Goal: Task Accomplishment & Management: Manage account settings

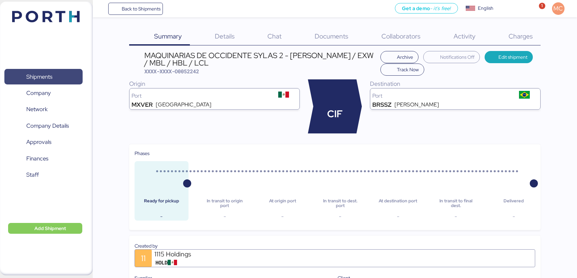
click at [56, 79] on span "Shipments" at bounding box center [43, 77] width 73 height 10
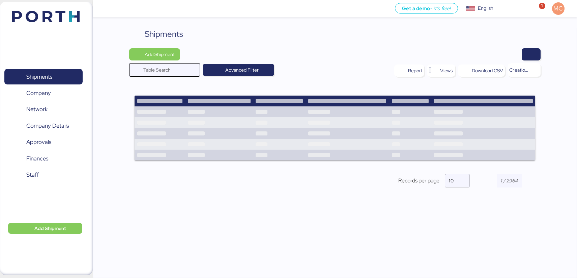
click at [165, 69] on input "Table Search" at bounding box center [169, 69] width 53 height 13
type input "maquinaria"
click at [240, 68] on span "Advanced Filter" at bounding box center [251, 70] width 33 height 8
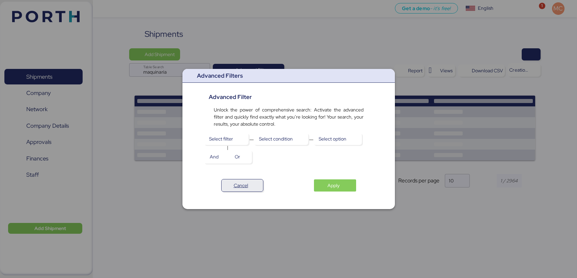
click at [247, 190] on span "Cancel" at bounding box center [242, 185] width 41 height 12
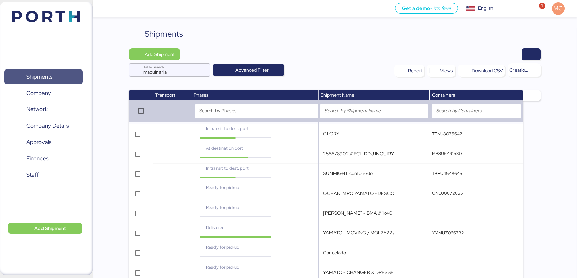
click at [56, 76] on span "Shipments" at bounding box center [43, 77] width 73 height 10
click at [170, 73] on input "maquinaria" at bounding box center [169, 69] width 53 height 13
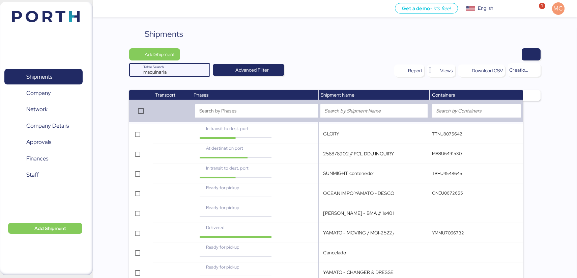
click at [170, 73] on input "maquinaria" at bounding box center [169, 69] width 53 height 13
click at [66, 73] on span "Shipments" at bounding box center [43, 77] width 73 height 10
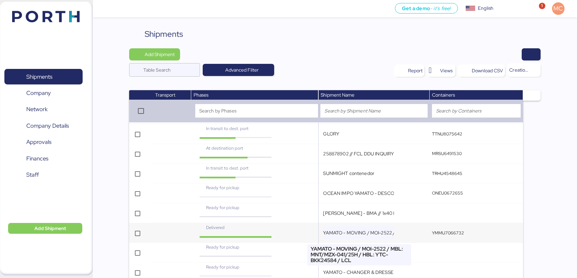
scroll to position [82, 0]
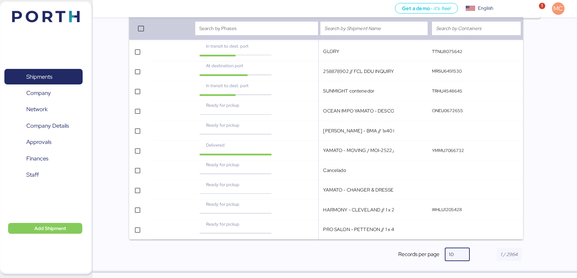
click at [454, 255] on div at bounding box center [460, 253] width 12 height 13
click at [458, 193] on div "20" at bounding box center [457, 190] width 13 height 6
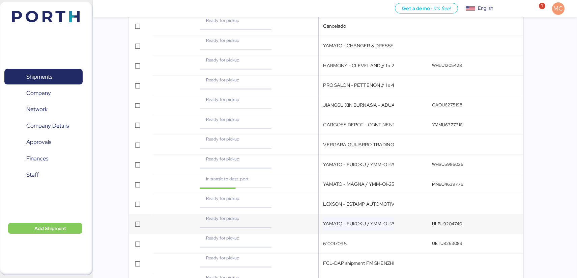
scroll to position [280, 0]
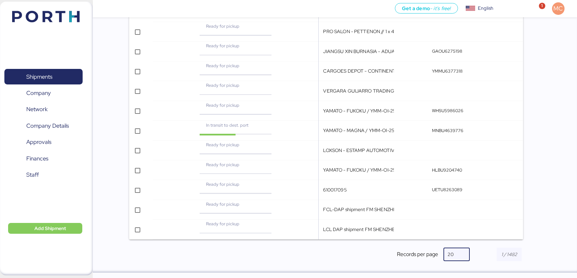
click at [454, 249] on div at bounding box center [460, 253] width 12 height 13
click at [457, 210] on div "30" at bounding box center [456, 206] width 15 height 11
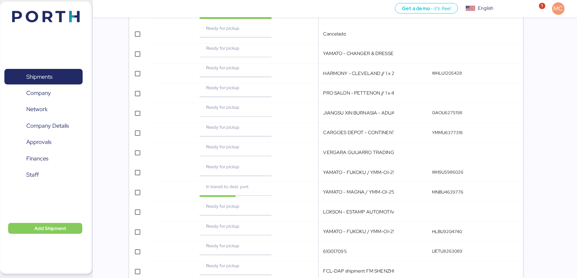
scroll to position [0, 0]
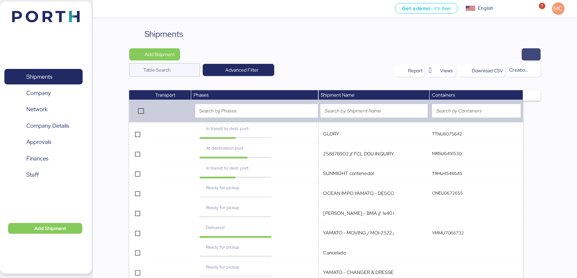
click at [528, 53] on span "button" at bounding box center [531, 54] width 8 height 9
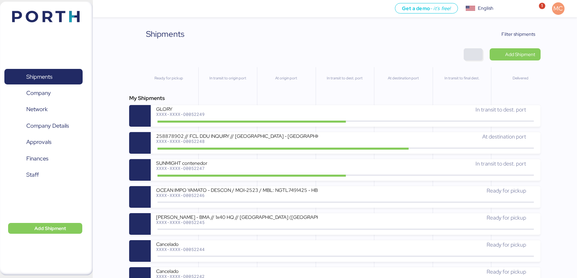
click at [473, 52] on span "button" at bounding box center [473, 54] width 8 height 9
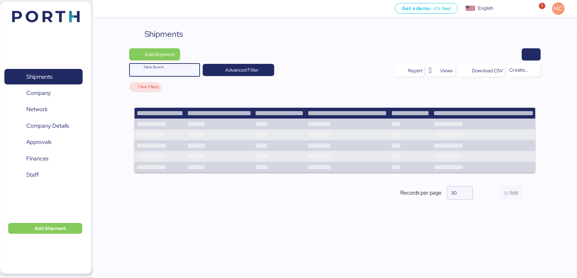
click at [176, 72] on input "Table Search" at bounding box center [169, 69] width 53 height 13
paste input "O0052090"
type input "O0052090"
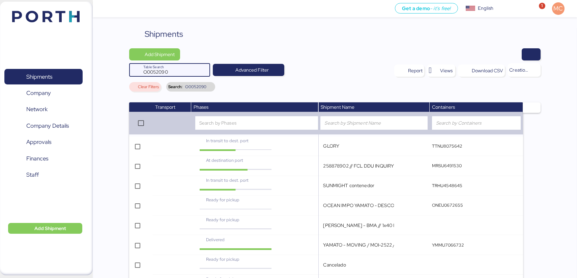
drag, startPoint x: 172, startPoint y: 73, endPoint x: 131, endPoint y: 73, distance: 40.8
click at [131, 73] on div "O0052090 Table Search" at bounding box center [169, 69] width 81 height 13
click at [55, 73] on span "Shipments" at bounding box center [43, 77] width 73 height 10
click at [147, 88] on span "Clear Filters" at bounding box center [148, 87] width 21 height 4
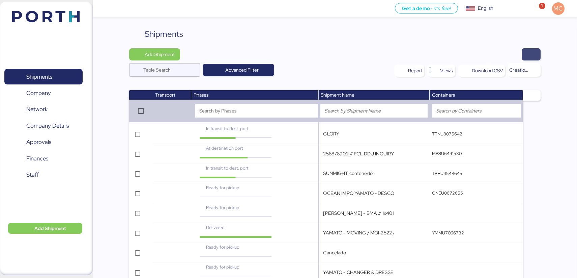
click at [530, 54] on span "button" at bounding box center [531, 54] width 8 height 9
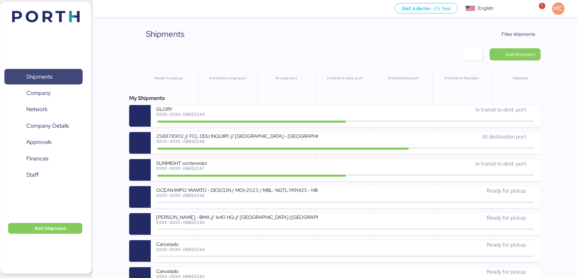
click at [62, 74] on span "Shipments" at bounding box center [43, 77] width 73 height 10
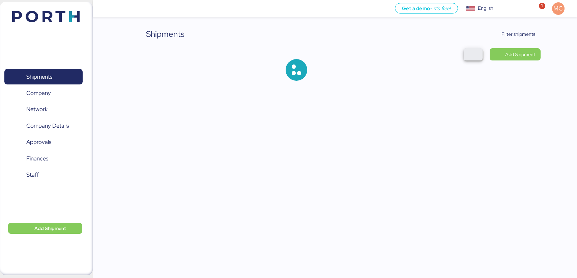
click at [470, 57] on span "button" at bounding box center [473, 54] width 8 height 9
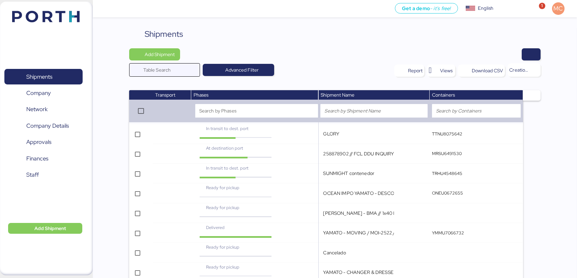
click at [171, 72] on input "Table Search" at bounding box center [169, 69] width 53 height 13
paste input "O0052090"
type input "O0052090"
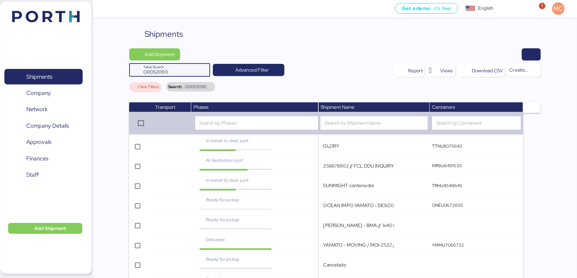
drag, startPoint x: 171, startPoint y: 72, endPoint x: 117, endPoint y: 69, distance: 54.4
click at [117, 69] on div "Shipments Add Shipment O0052090 Table Search Advanced Filter Report Views Downl…" at bounding box center [335, 197] width 484 height 339
click at [146, 90] on div "Clear Filters" at bounding box center [145, 86] width 32 height 9
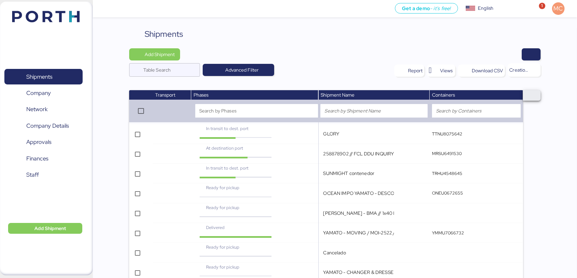
click at [535, 97] on span "button" at bounding box center [532, 95] width 18 height 10
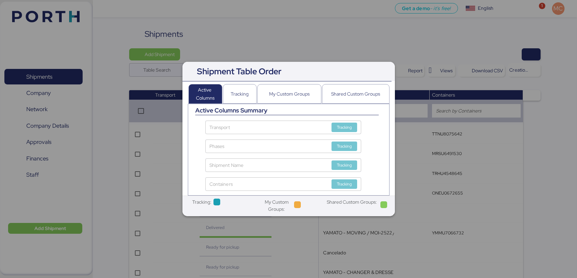
click at [382, 59] on div at bounding box center [288, 139] width 577 height 278
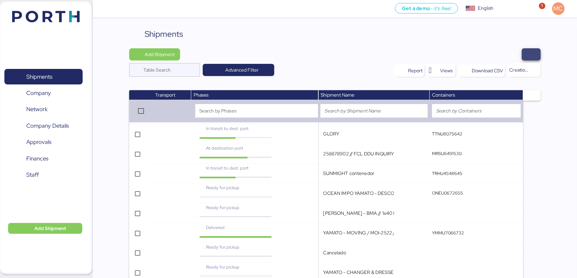
click at [532, 57] on span "button" at bounding box center [531, 54] width 8 height 9
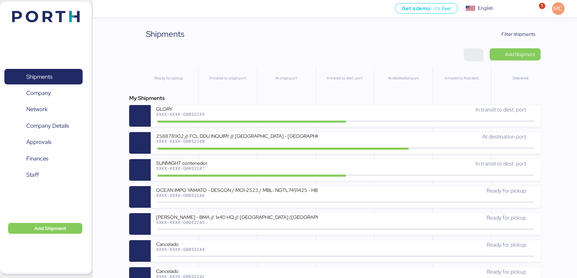
click at [476, 54] on span "button" at bounding box center [473, 54] width 8 height 9
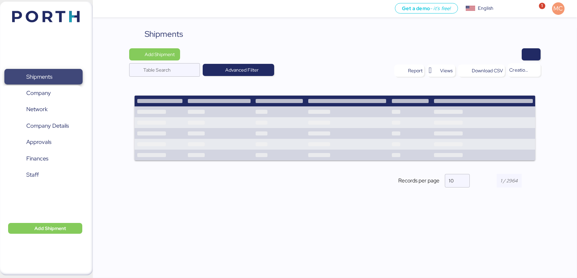
click at [50, 75] on span "Shipments" at bounding box center [39, 77] width 26 height 10
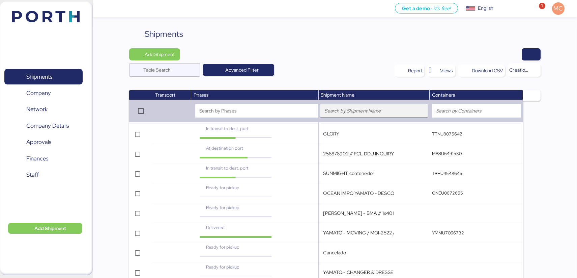
click at [381, 112] on input "search" at bounding box center [374, 111] width 99 height 8
type input "maquinaria"
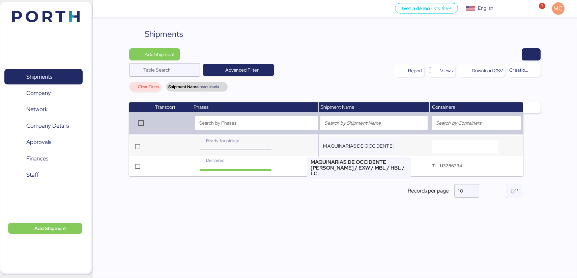
click at [368, 147] on input "MAQUINARIAS DE OCCIDENTE [PERSON_NAME] / EXW / MBL / HBL / LCL" at bounding box center [358, 145] width 71 height 13
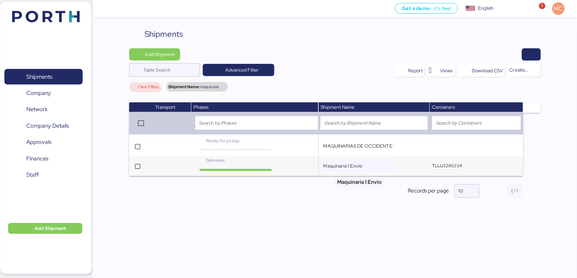
click at [366, 165] on input "Maquinaria 1 Envio" at bounding box center [358, 165] width 71 height 13
click at [409, 147] on td "MAQUINARIAS DE OCCIDENTE [PERSON_NAME] / EXW / MBL / HBL / LCL" at bounding box center [373, 146] width 111 height 20
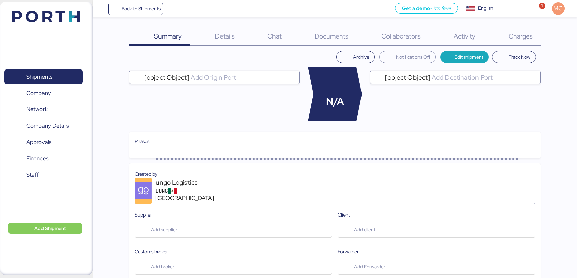
click at [518, 38] on span "Charges" at bounding box center [521, 36] width 24 height 9
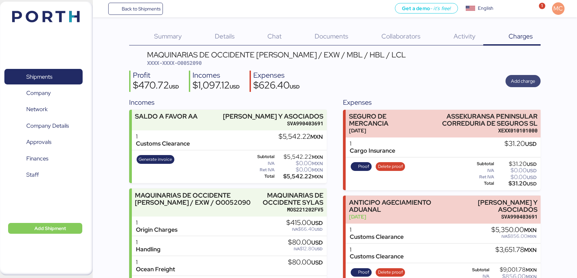
click at [523, 81] on span "Add charge" at bounding box center [523, 81] width 24 height 8
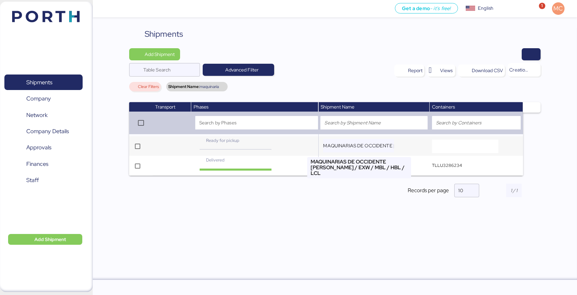
click at [378, 146] on input "MAQUINARIAS DE OCCIDENTE [PERSON_NAME] / EXW / MBL / HBL / LCL" at bounding box center [358, 145] width 71 height 13
click at [412, 145] on td "MAQUINARIAS DE OCCIDENTE [PERSON_NAME] / EXW / MBL / HBL / LCL" at bounding box center [373, 146] width 111 height 20
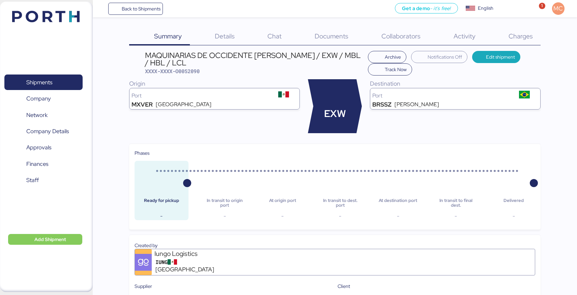
click at [527, 35] on span "Charges" at bounding box center [521, 36] width 24 height 9
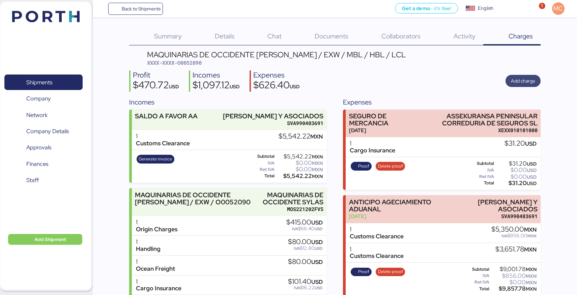
click at [523, 84] on span "Add charge" at bounding box center [523, 81] width 24 height 8
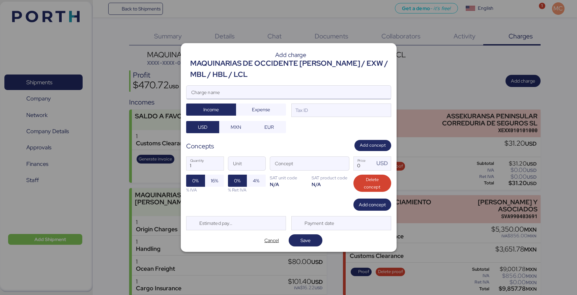
click at [280, 95] on input "Charge name" at bounding box center [289, 92] width 204 height 13
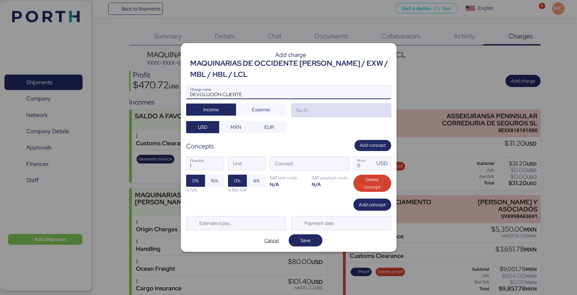
type input "DEVOLUCIÓN CLIENTE"
click at [315, 111] on div "Tax ID" at bounding box center [341, 110] width 100 height 13
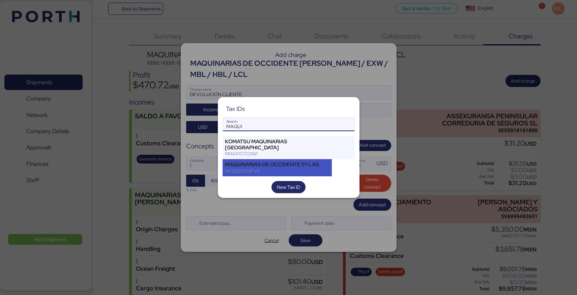
type input "MAQUI"
click at [296, 164] on div "MAQUINARIAS DE OCCIDENTE SYLAS" at bounding box center [277, 165] width 105 height 6
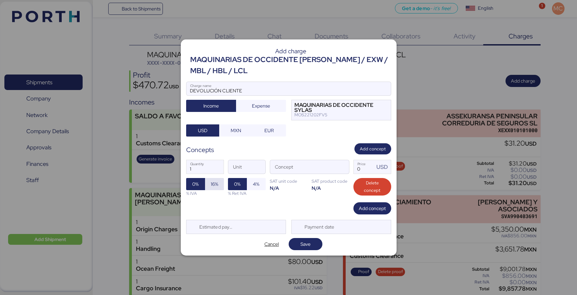
click at [219, 185] on span "16%" at bounding box center [214, 184] width 19 height 12
click at [287, 170] on input "Concept" at bounding box center [301, 166] width 63 height 13
click at [344, 170] on span "button" at bounding box center [342, 169] width 14 height 14
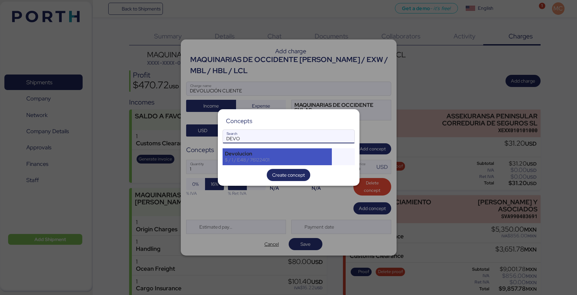
type input "DEVO"
click at [319, 155] on div "Devolucion" at bounding box center [277, 154] width 105 height 6
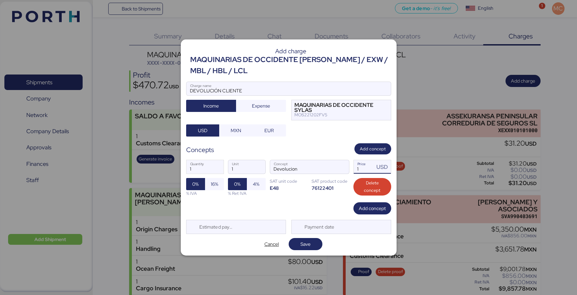
drag, startPoint x: 365, startPoint y: 169, endPoint x: 358, endPoint y: 169, distance: 7.1
click at [358, 169] on input "1" at bounding box center [364, 166] width 21 height 13
type input "90"
click at [335, 201] on div "1 Quantity 1 Unit Devolucion Concept 90 Price USD 0% 16% % IVA 0% 4% % Ret IVA …" at bounding box center [288, 179] width 205 height 48
click at [215, 187] on span "16%" at bounding box center [214, 184] width 7 height 8
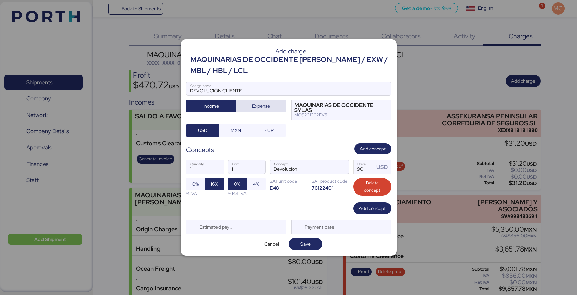
click at [261, 108] on span "Expense" at bounding box center [261, 106] width 18 height 8
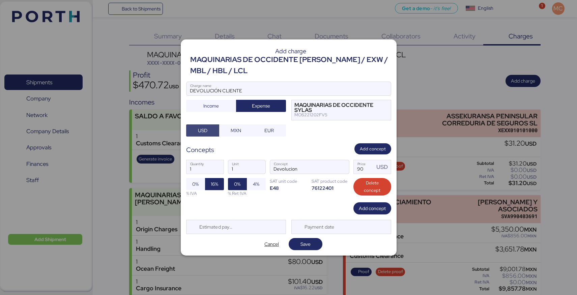
click at [206, 134] on span "USD" at bounding box center [202, 131] width 9 height 8
click at [238, 134] on span "MXN" at bounding box center [236, 131] width 10 height 8
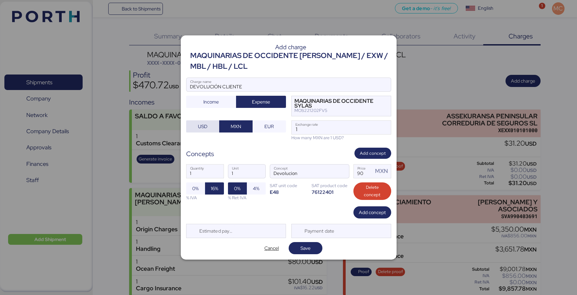
click at [206, 127] on span "USD" at bounding box center [202, 126] width 9 height 8
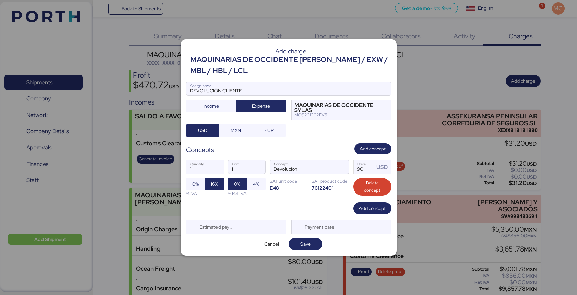
click at [295, 92] on input "DEVOLUCIÓN CLIENTE" at bounding box center [289, 88] width 204 height 13
type input "DEVOLUCIÓN CLIENTE THC"
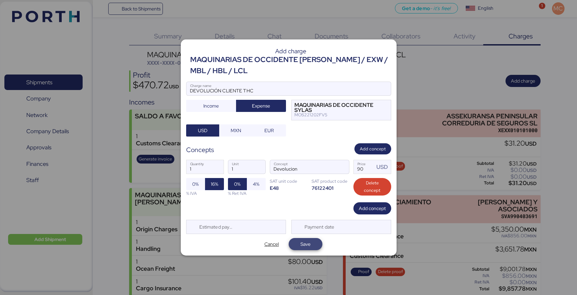
click at [312, 244] on span "Save" at bounding box center [305, 244] width 23 height 9
